Goal: Task Accomplishment & Management: Complete application form

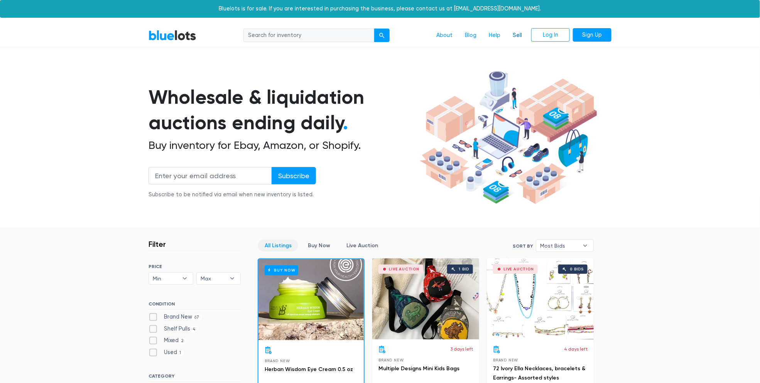
click at [517, 34] on link "Sell" at bounding box center [517, 35] width 22 height 15
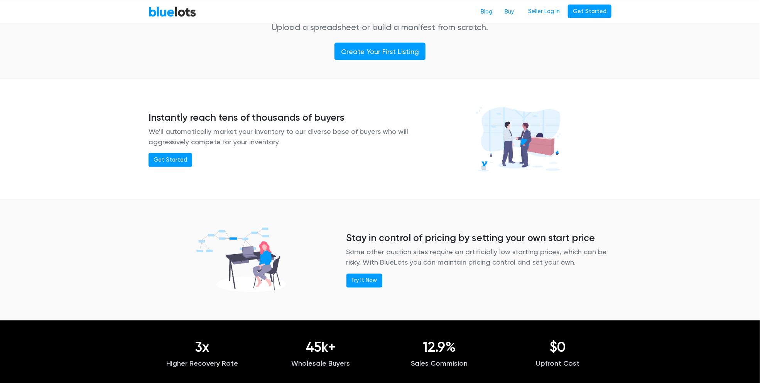
scroll to position [540, 0]
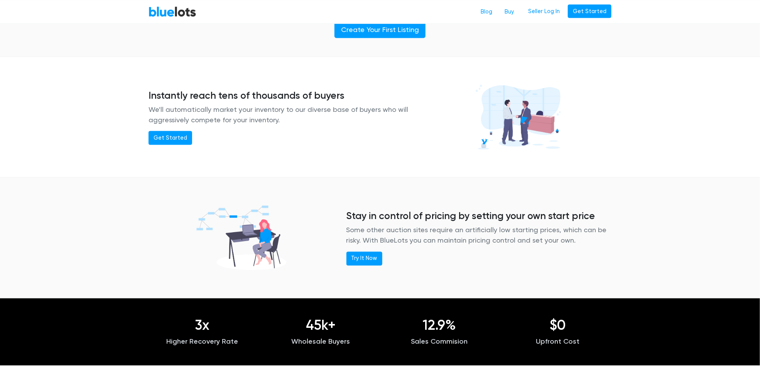
click at [703, 108] on div "Instantly reach tens of thousands of buyers We'll automatically market your inv…" at bounding box center [380, 117] width 760 height 114
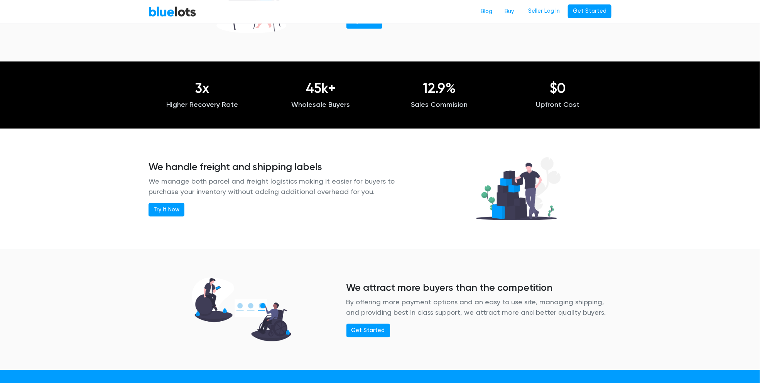
scroll to position [848, 0]
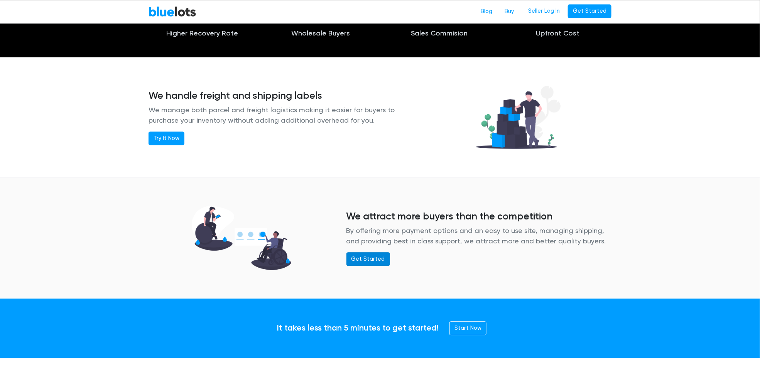
click at [362, 255] on link "Get Started" at bounding box center [368, 259] width 44 height 14
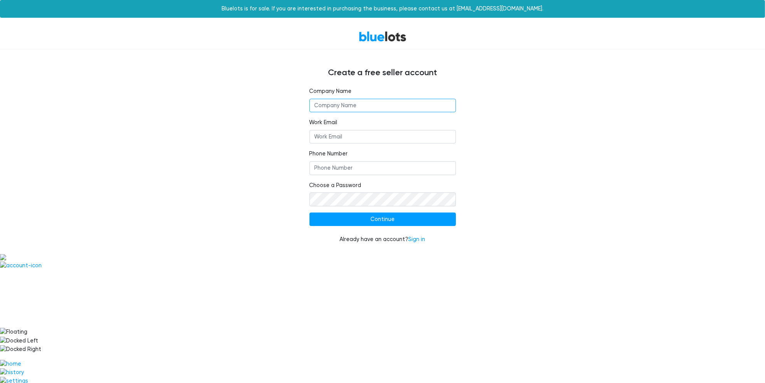
click at [398, 104] on input "text" at bounding box center [383, 106] width 147 height 14
type input "PT Online Store"
click at [381, 140] on input "Work Email" at bounding box center [383, 137] width 147 height 14
click at [325, 171] on input "Phone Number" at bounding box center [383, 168] width 147 height 14
click at [354, 134] on input "Work Email" at bounding box center [383, 137] width 147 height 14
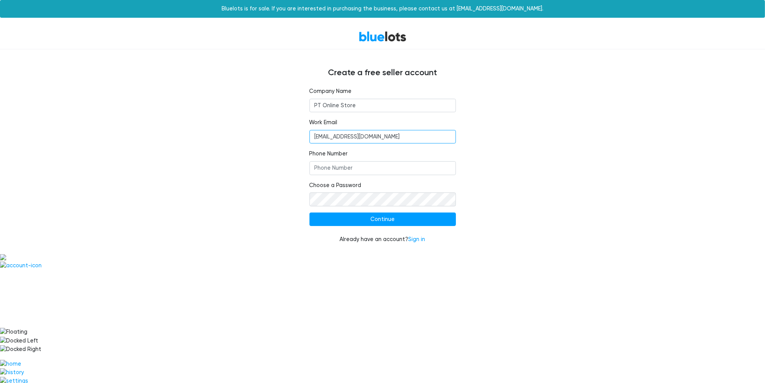
type input "ptonlinestore929400@gmail.com"
type input "8325733326"
click at [344, 223] on input "Continue" at bounding box center [383, 219] width 147 height 14
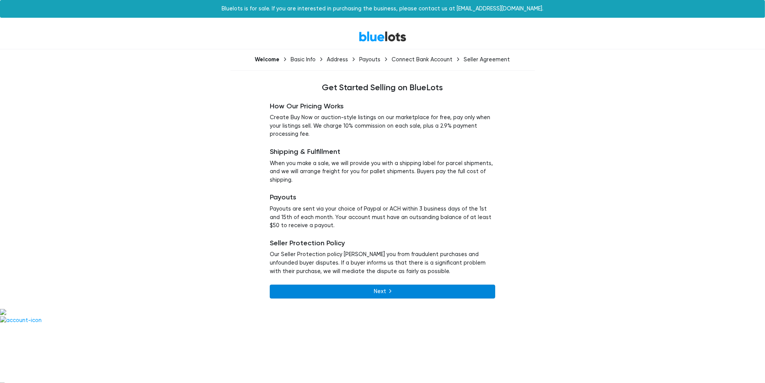
click at [345, 288] on link "Next" at bounding box center [383, 292] width 226 height 14
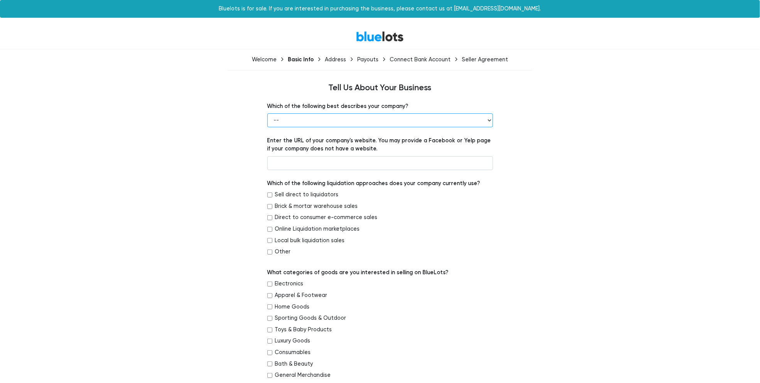
click at [308, 121] on select "-- Retailer Wholesaler Brand or Manufacturer Liquidator 3PL Other" at bounding box center [380, 120] width 226 height 14
select select "Liquidator"
click at [267, 113] on select "-- Retailer Wholesaler Brand or Manufacturer Liquidator 3PL Other" at bounding box center [380, 120] width 226 height 14
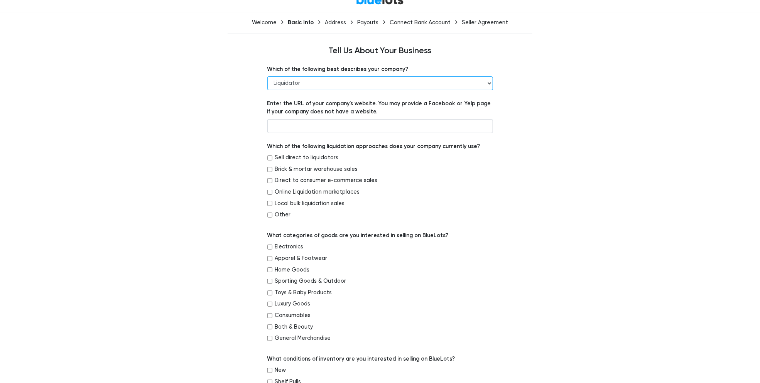
scroll to position [39, 0]
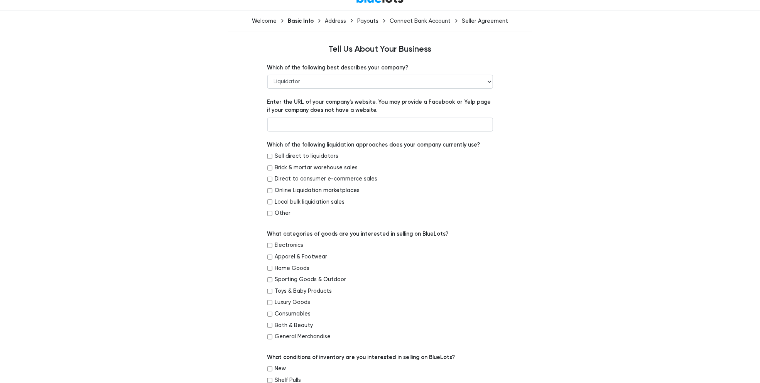
click at [79, 271] on div "BlueLots Welcome Basic Info Address Payouts Connect Bank Account Seller Agreeme…" at bounding box center [380, 355] width 760 height 740
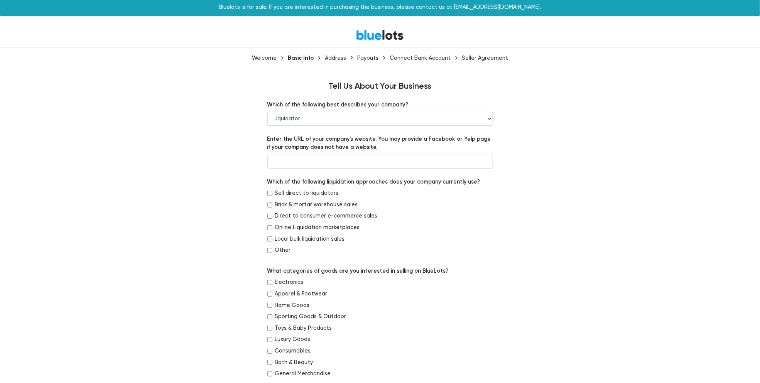
scroll to position [0, 0]
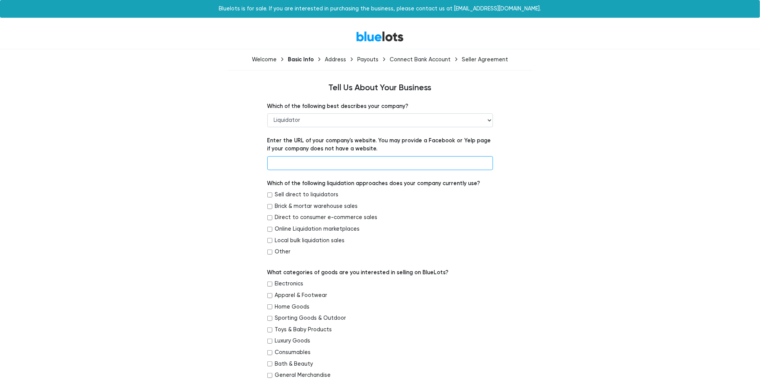
click at [291, 167] on input "text" at bounding box center [380, 163] width 226 height 14
type input "PT Online Store"
click at [426, 199] on div "Sell direct to liquidators" at bounding box center [380, 196] width 226 height 12
click at [269, 217] on input "Direct to consumer e-commerce sales" at bounding box center [269, 217] width 5 height 5
checkbox input "true"
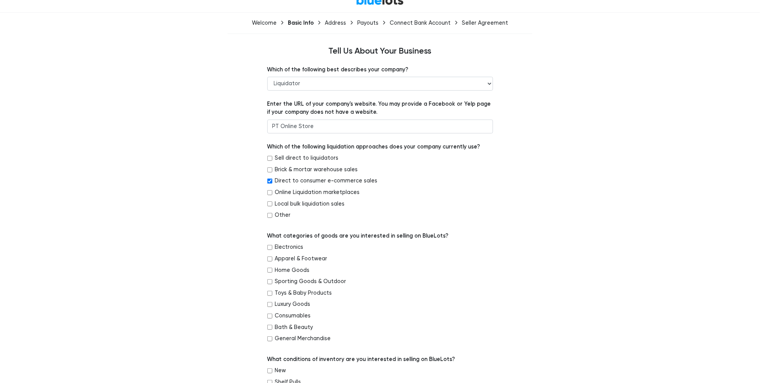
scroll to position [39, 0]
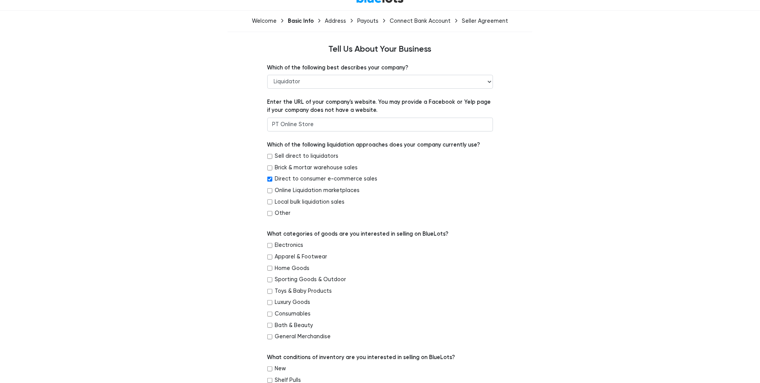
click at [270, 333] on div "General Merchandise" at bounding box center [380, 338] width 226 height 12
click at [270, 335] on input "General Merchandise" at bounding box center [269, 336] width 5 height 5
checkbox input "true"
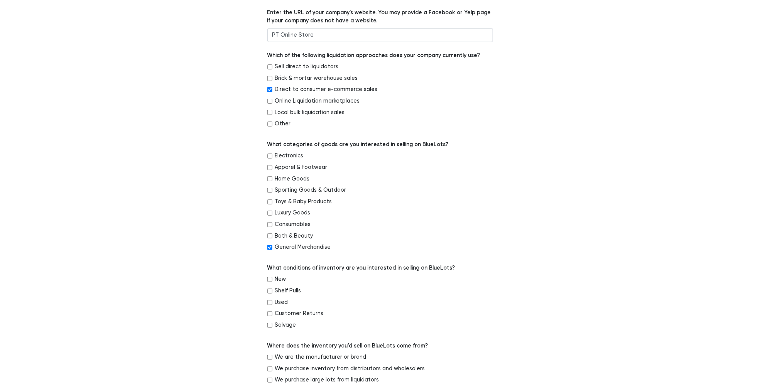
scroll to position [154, 0]
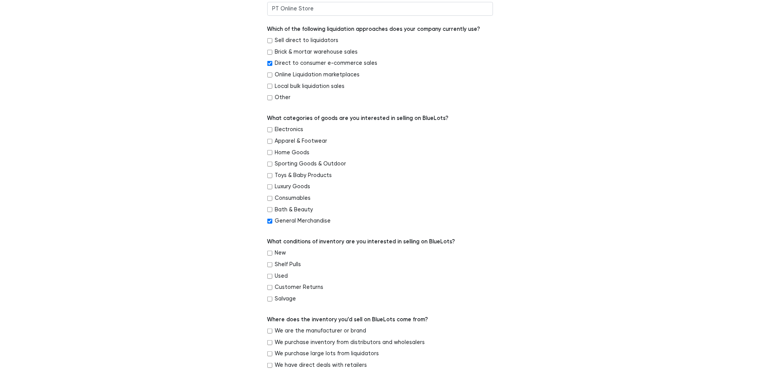
click at [269, 288] on input "Customer Returns" at bounding box center [269, 287] width 5 height 5
checkbox input "true"
click at [269, 257] on div "New" at bounding box center [380, 255] width 226 height 12
click at [270, 254] on input "New" at bounding box center [269, 253] width 5 height 5
checkbox input "true"
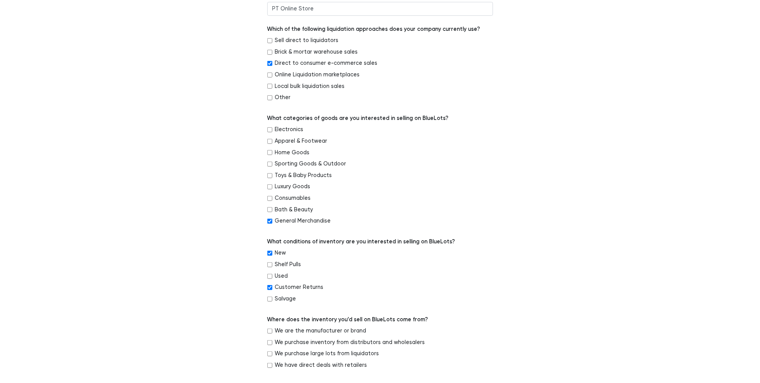
click at [270, 276] on input "Used" at bounding box center [269, 276] width 5 height 5
checkbox input "true"
click at [270, 265] on input "Shelf Pulls" at bounding box center [269, 264] width 5 height 5
checkbox input "true"
click at [271, 297] on input "Salvage" at bounding box center [269, 299] width 5 height 5
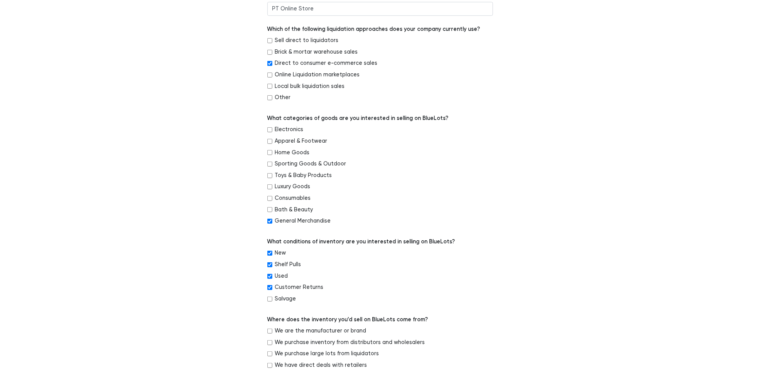
checkbox input "true"
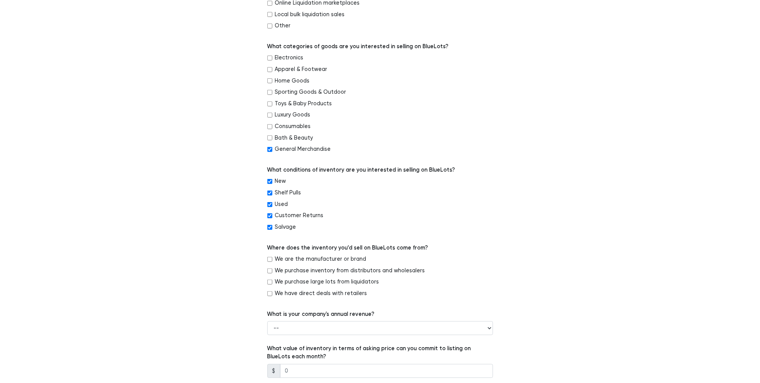
scroll to position [231, 0]
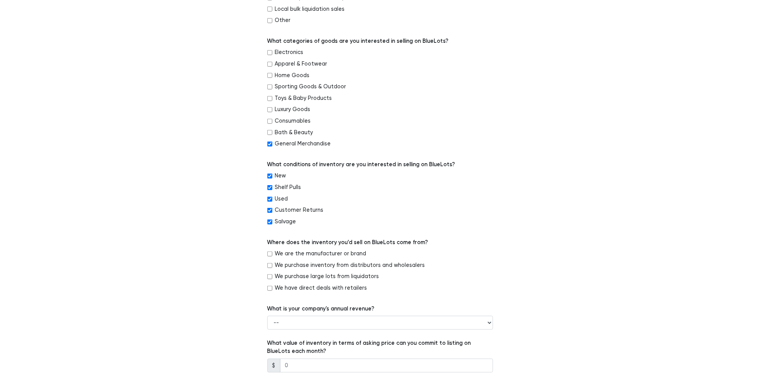
click at [421, 214] on div "Customer Returns" at bounding box center [380, 212] width 226 height 12
click at [269, 276] on input "We purchase large lots from liquidators" at bounding box center [269, 276] width 5 height 5
checkbox input "true"
click at [274, 265] on div "We purchase inventory from distributors and wholesalers" at bounding box center [380, 267] width 226 height 12
click at [270, 265] on input "We purchase inventory from distributors and wholesalers" at bounding box center [269, 265] width 5 height 5
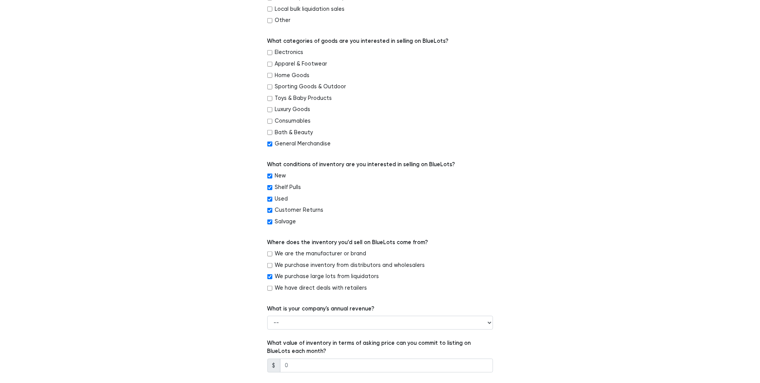
checkbox input "true"
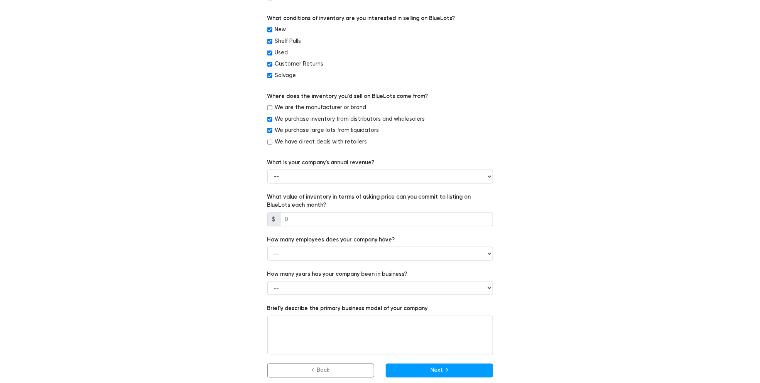
scroll to position [380, 0]
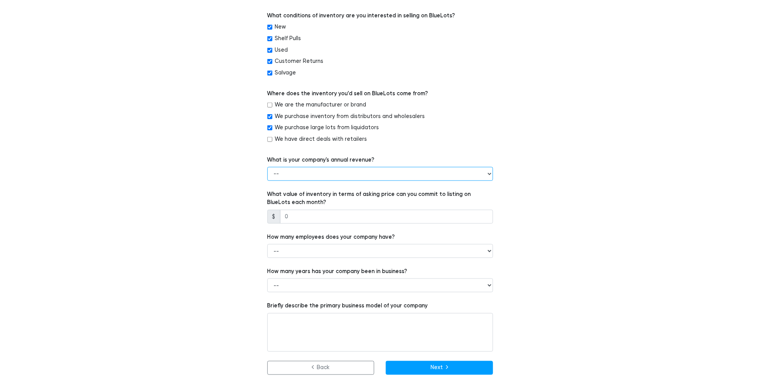
click at [283, 169] on select "-- Less than $100,000 $100,000 to $500,000 $500,000 to $1,000,000 $1,000,000 to…" at bounding box center [380, 174] width 226 height 14
select select "Less than $100,000"
click at [267, 167] on select "-- Less than $100,000 $100,000 to $500,000 $500,000 to $1,000,000 $1,000,000 to…" at bounding box center [380, 174] width 226 height 14
click at [303, 213] on input "number" at bounding box center [386, 217] width 213 height 14
type input "10000"
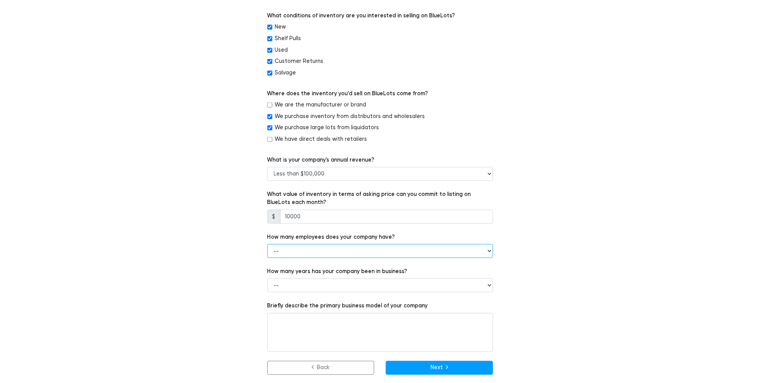
click at [296, 244] on select "-- 1 - 5 6 - 20 21 - 50 More than 50" at bounding box center [380, 251] width 226 height 14
select select "1 - 5"
click at [267, 244] on select "-- 1 - 5 6 - 20 21 - 50 More than 50" at bounding box center [380, 251] width 226 height 14
click at [295, 267] on label "How many years has your company been in business?" at bounding box center [337, 271] width 140 height 8
click at [286, 277] on div "How many years has your company been in business? -- Less than 1 year 1 to 3 ye…" at bounding box center [380, 279] width 226 height 25
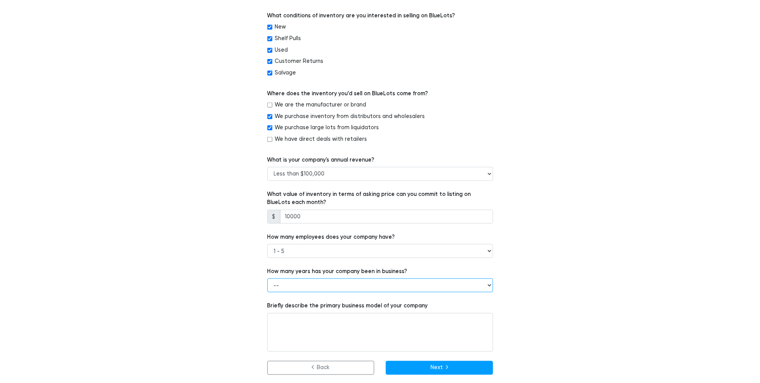
click at [290, 283] on select "-- Less than 1 year 1 to 3 years 4+ years" at bounding box center [380, 285] width 226 height 14
select select "1 to 3 years"
click at [267, 278] on select "-- Less than 1 year 1 to 3 years 4+ years" at bounding box center [380, 285] width 226 height 14
click at [288, 319] on textarea at bounding box center [380, 332] width 226 height 39
click at [407, 367] on button "Next" at bounding box center [439, 368] width 107 height 14
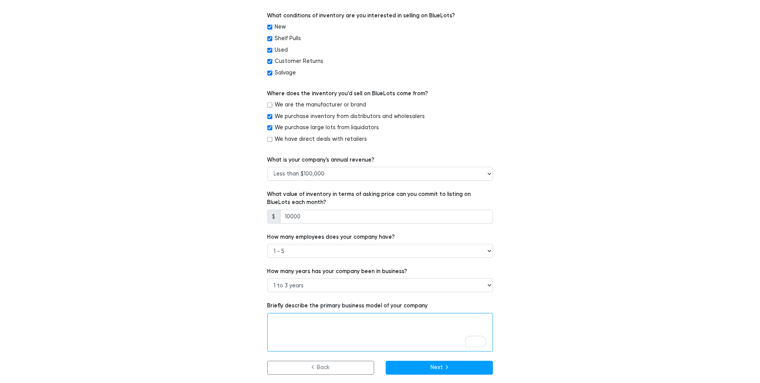
click at [309, 328] on textarea "To enrich screen reader interactions, please activate Accessibility in Grammarl…" at bounding box center [380, 332] width 226 height 39
type textarea "E-comerce"
click at [402, 368] on button "Next" at bounding box center [439, 368] width 107 height 14
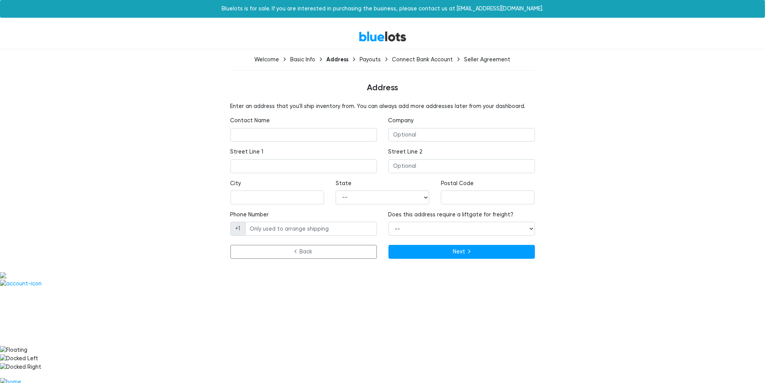
click at [311, 148] on div "Street Line 1" at bounding box center [304, 160] width 147 height 25
click at [315, 135] on input "text" at bounding box center [304, 135] width 147 height 14
type input "Phat Thanh Tran"
type input "11635 ZARROLL DR"
type input "HOUSTON"
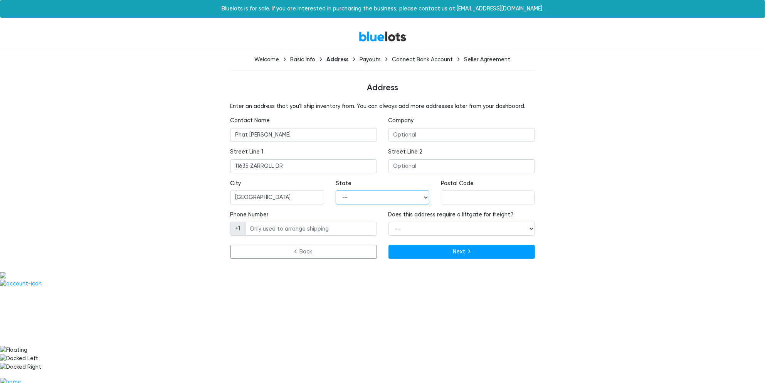
select select "TX"
type input "77099"
type input "8325733326"
click at [404, 227] on select "-- Yes No" at bounding box center [462, 229] width 147 height 14
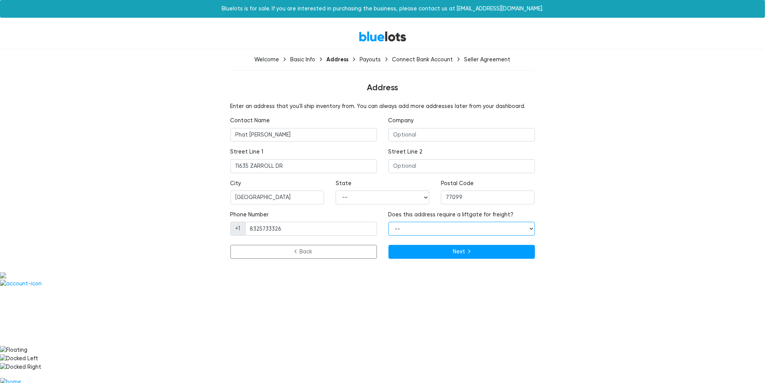
click at [427, 231] on select "-- Yes No" at bounding box center [462, 229] width 147 height 14
select select "true"
click at [389, 222] on select "-- Yes No" at bounding box center [462, 229] width 147 height 14
click at [407, 253] on button "Next" at bounding box center [462, 252] width 147 height 14
